Goal: Find contact information: Find contact information

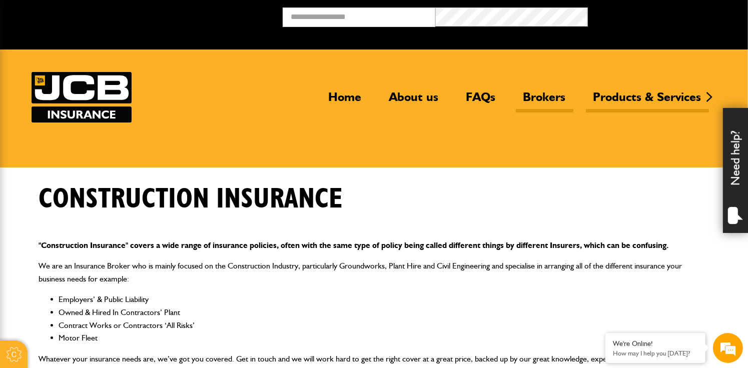
click at [540, 97] on link "Brokers" at bounding box center [545, 101] width 58 height 23
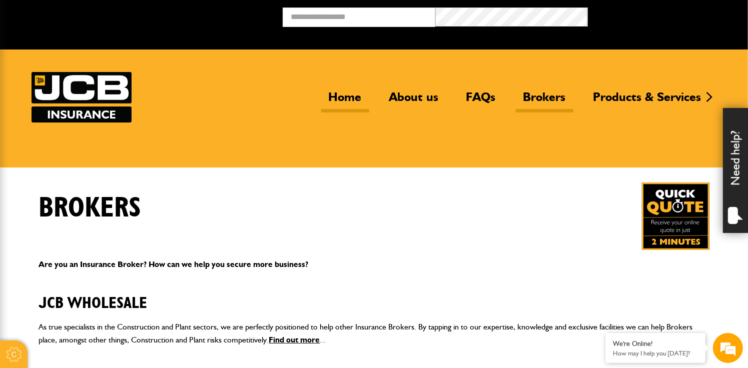
click at [336, 103] on link "Home" at bounding box center [345, 101] width 48 height 23
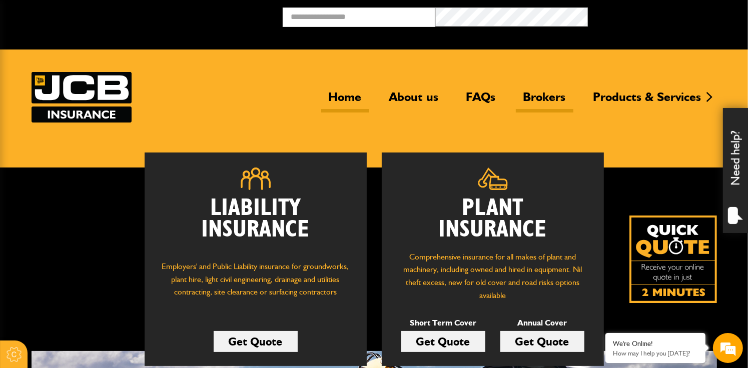
click at [537, 102] on link "Brokers" at bounding box center [545, 101] width 58 height 23
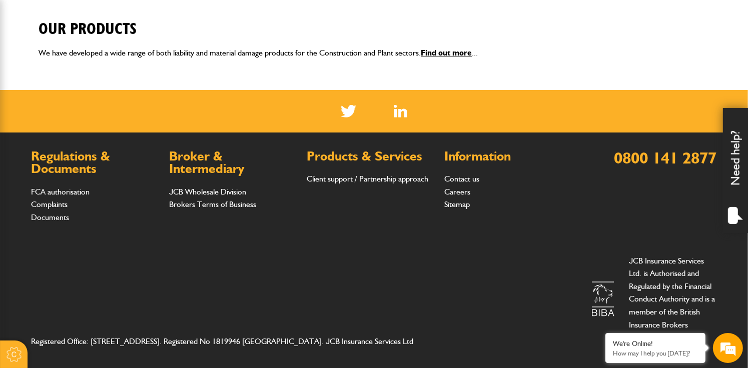
scroll to position [419, 0]
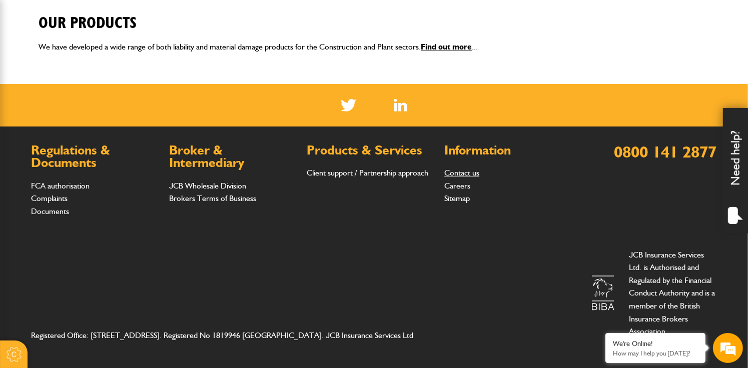
click at [461, 170] on link "Contact us" at bounding box center [461, 173] width 35 height 10
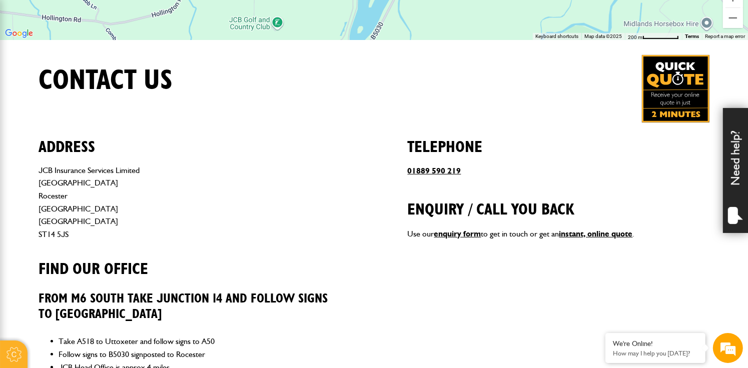
scroll to position [375, 0]
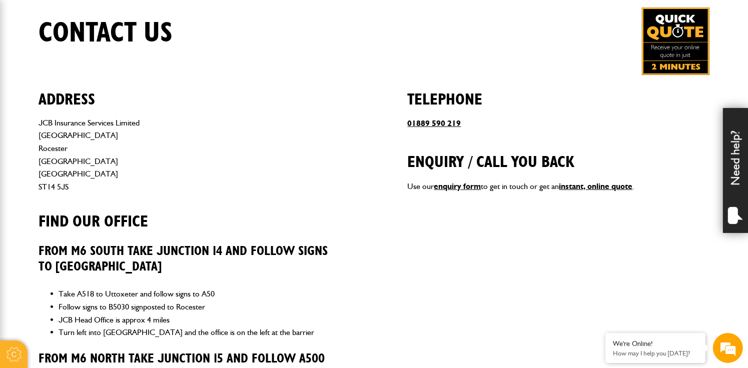
click at [233, 228] on h2 "Find our office" at bounding box center [190, 214] width 302 height 34
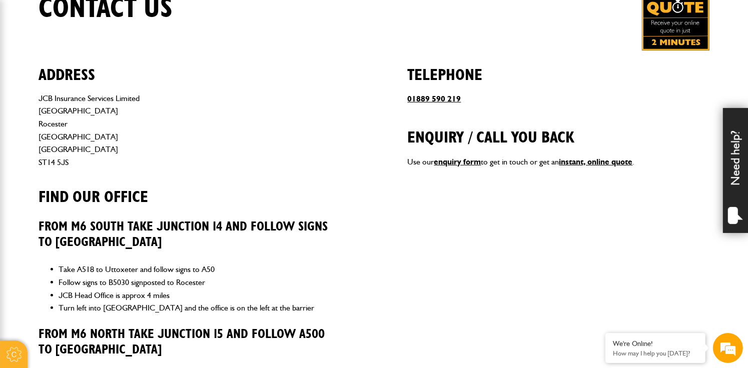
scroll to position [413, 0]
